Goal: Navigation & Orientation: Find specific page/section

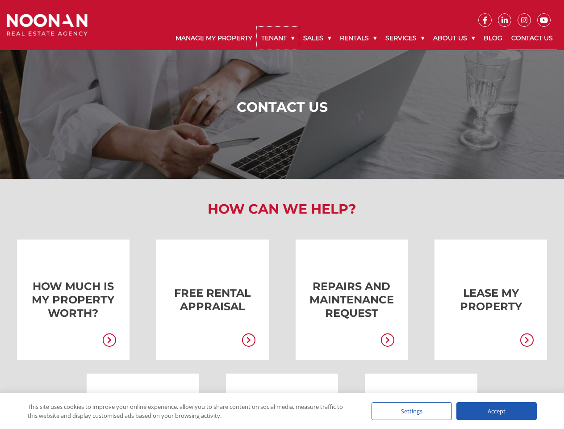
click at [278, 38] on link "Tenant" at bounding box center [278, 38] width 42 height 23
click at [317, 38] on link "Sales" at bounding box center [317, 38] width 37 height 23
